Goal: Navigation & Orientation: Find specific page/section

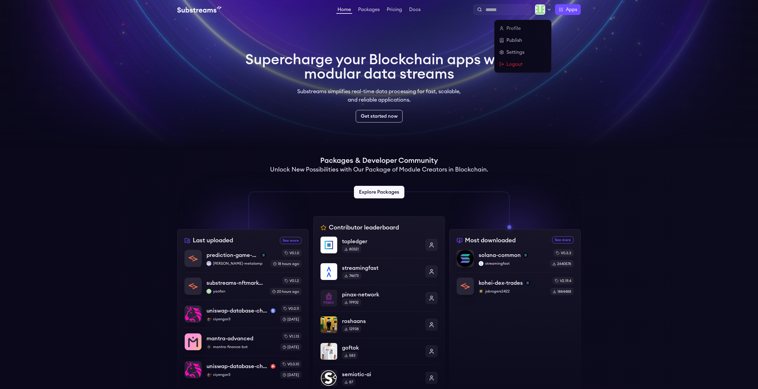
click at [548, 10] on icon at bounding box center [549, 9] width 2 height 1
click at [514, 52] on link "Settings" at bounding box center [522, 52] width 47 height 7
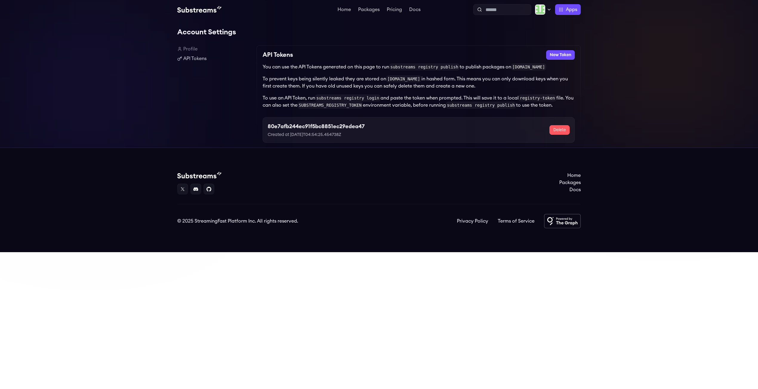
click at [319, 127] on h3 "80e7afb244ec91f5bc8851ec29edea47" at bounding box center [316, 126] width 97 height 8
copy h3 "80e7afb244ec91f5bc8851ec29edea47"
click at [307, 185] on div "Home Packages Docs" at bounding box center [379, 183] width 404 height 23
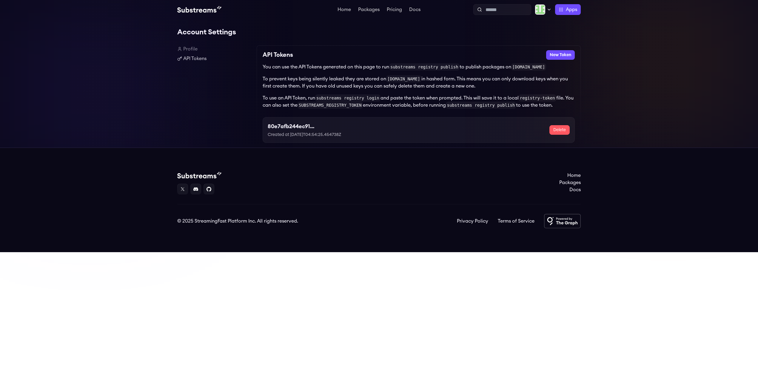
click at [378, 73] on div "You can use the API Tokens generated on this page to run substreams registry pu…" at bounding box center [419, 85] width 312 height 45
click at [570, 11] on span "Apps" at bounding box center [571, 9] width 11 height 7
click at [414, 8] on link "Docs" at bounding box center [415, 10] width 14 height 6
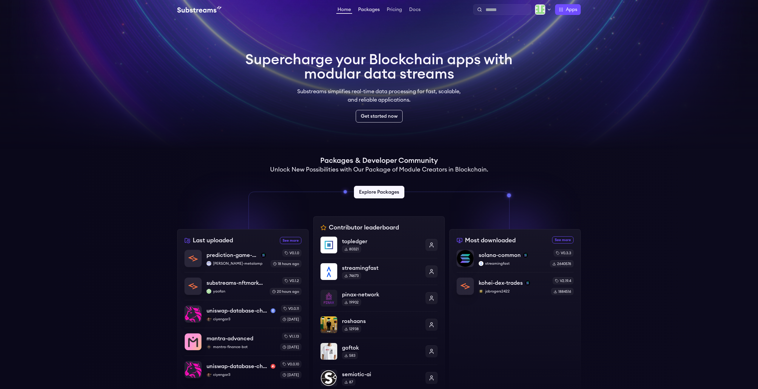
click at [369, 10] on link "Packages" at bounding box center [369, 10] width 24 height 6
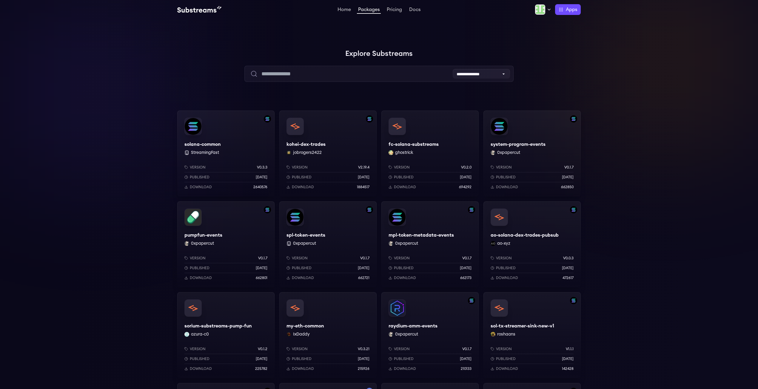
click at [560, 12] on label "Apps" at bounding box center [568, 9] width 26 height 11
click at [505, 70] on link "[DOMAIN_NAME]" at bounding box center [506, 68] width 50 height 32
click at [568, 9] on span "Apps" at bounding box center [571, 9] width 11 height 7
click at [554, 65] on img at bounding box center [554, 62] width 9 height 9
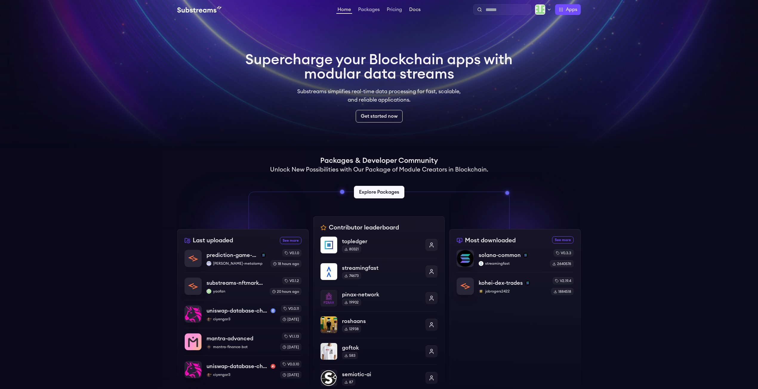
click at [414, 10] on link "Docs" at bounding box center [415, 10] width 14 height 6
